Goal: Check status: Check status

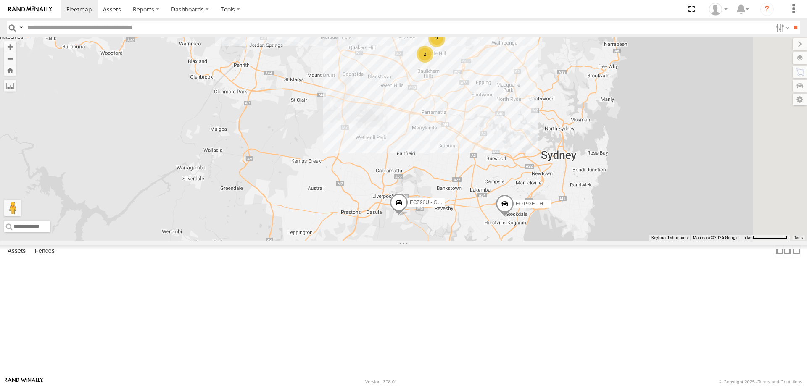
click at [514, 217] on span at bounding box center [505, 206] width 18 height 23
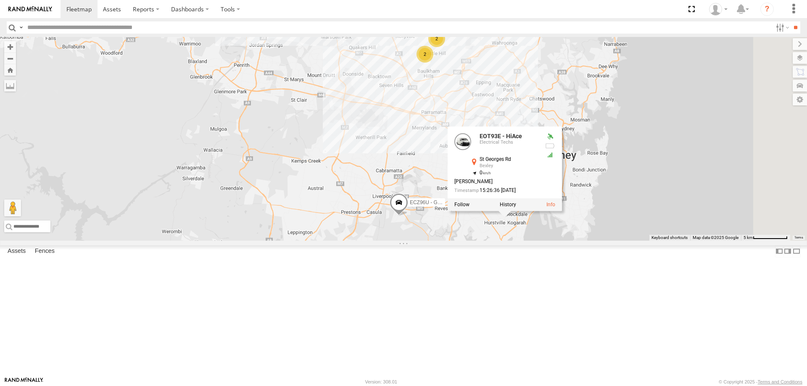
click at [623, 241] on div "2 ECZ96U - Great Wall 2 EOT93E - HiAce EOT93E - HiAce Electrical Techs [GEOGRAP…" at bounding box center [403, 139] width 807 height 204
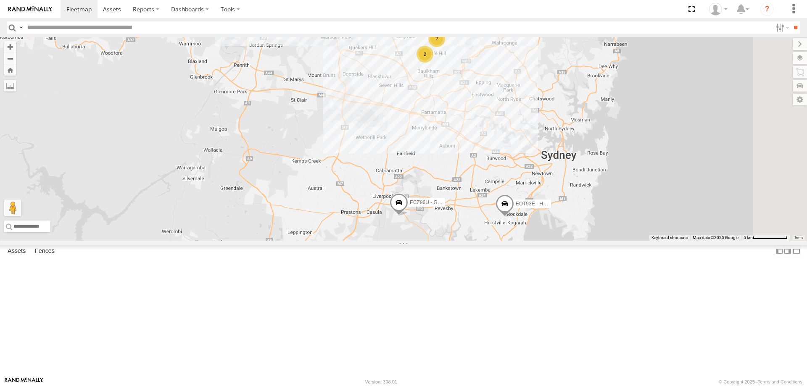
drag, startPoint x: 615, startPoint y: 312, endPoint x: 585, endPoint y: 307, distance: 30.8
click at [585, 241] on div "2 ECZ96U - Great Wall 2 EOT93E - HiAce" at bounding box center [403, 139] width 807 height 204
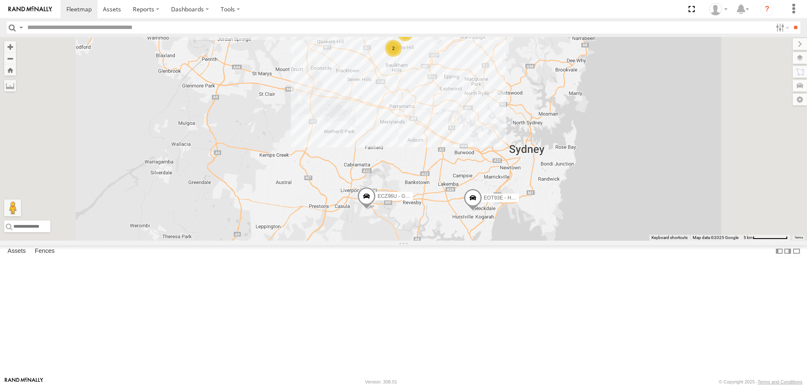
click at [526, 188] on div "ECZ96U - Great Wall EOT93E - HiAce 2 2" at bounding box center [403, 139] width 807 height 204
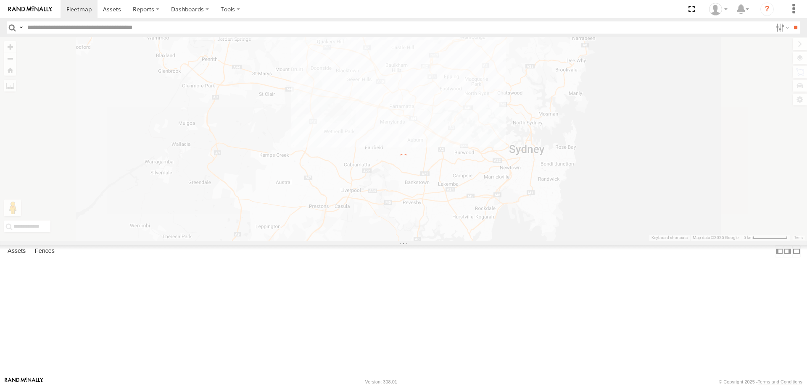
drag, startPoint x: 568, startPoint y: 160, endPoint x: 537, endPoint y: 188, distance: 41.4
click at [537, 188] on div "← Move left → Move right ↑ Move up ↓ Move down + Zoom in - Zoom out Home Jump l…" at bounding box center [403, 139] width 807 height 204
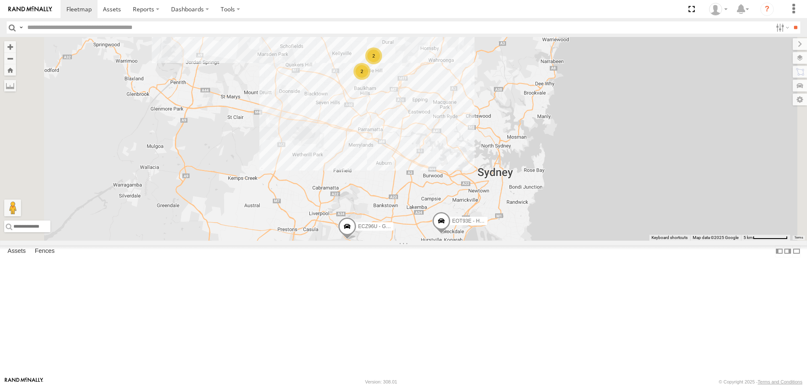
drag, startPoint x: 507, startPoint y: 141, endPoint x: 475, endPoint y: 166, distance: 40.8
click at [475, 166] on div "2 ECZ96U - Great Wall 2 EOT93E - HiAce" at bounding box center [403, 139] width 807 height 204
click at [451, 235] on span at bounding box center [441, 223] width 18 height 23
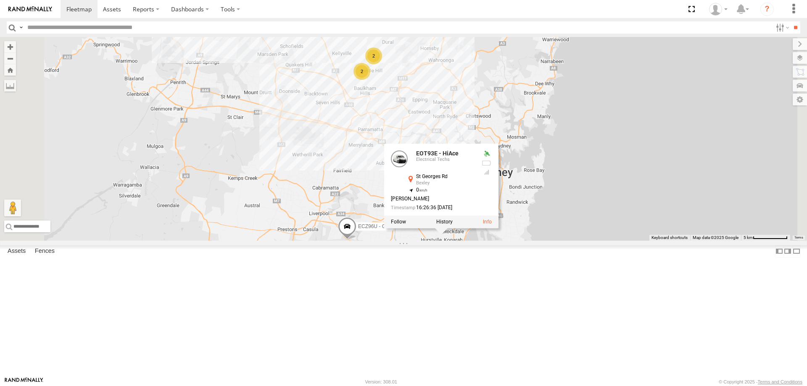
click at [513, 139] on div "ECZ96U - Great Wall EOT93E - HiAce 2 2 EOT93E - HiAce Electrical Techs [GEOGRAP…" at bounding box center [403, 139] width 807 height 204
